Goal: Complete application form

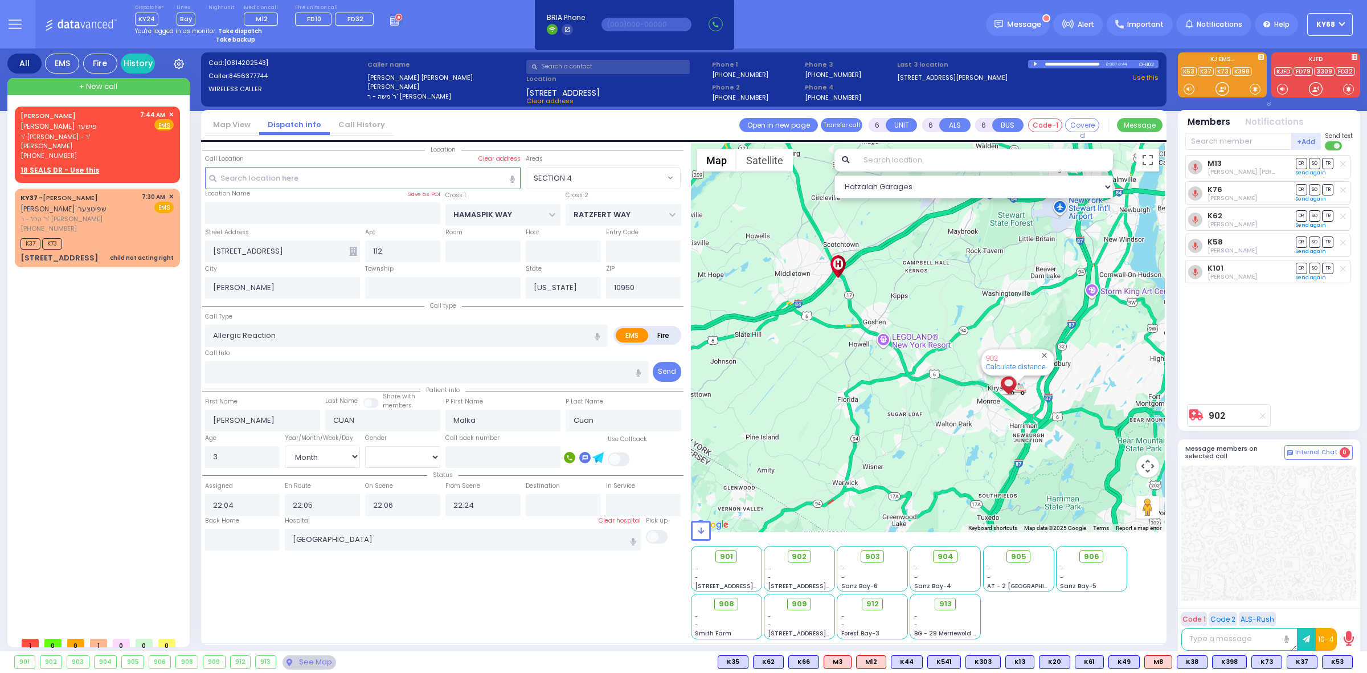
select select "SECTION 4"
select select "Month"
select select "Female"
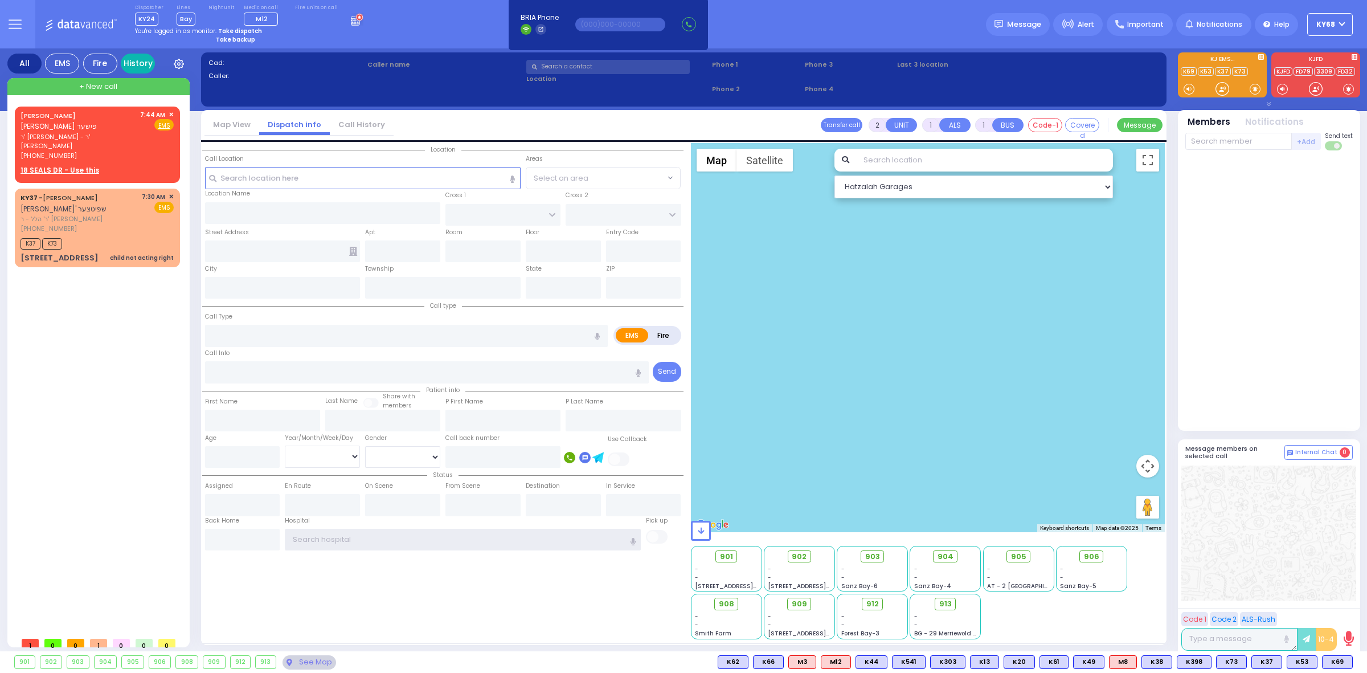
type input "ky68"
